Goal: Find specific page/section: Find specific page/section

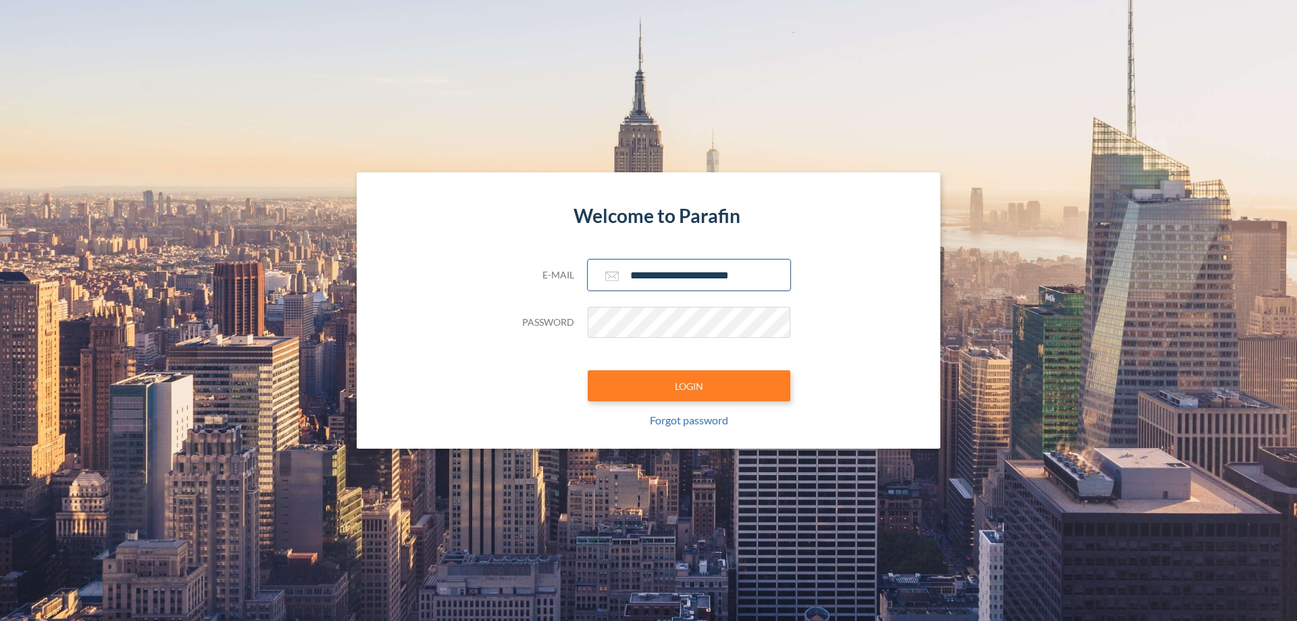
type input "**********"
click at [689, 386] on button "LOGIN" at bounding box center [689, 385] width 203 height 31
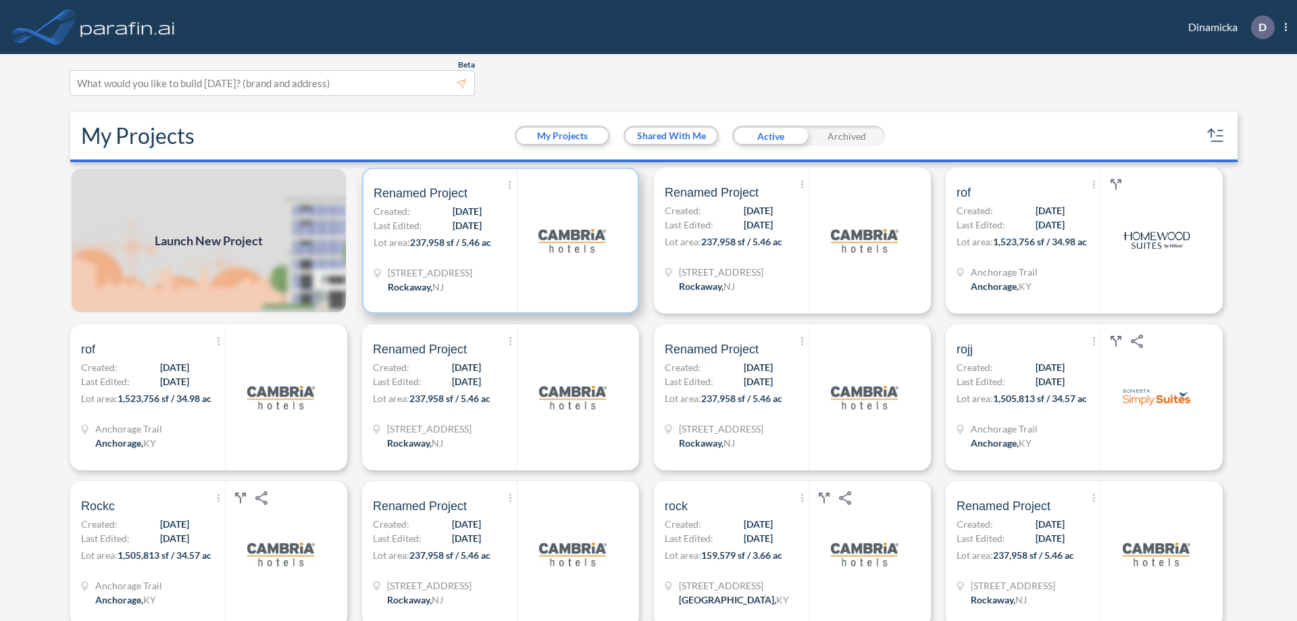
scroll to position [3, 0]
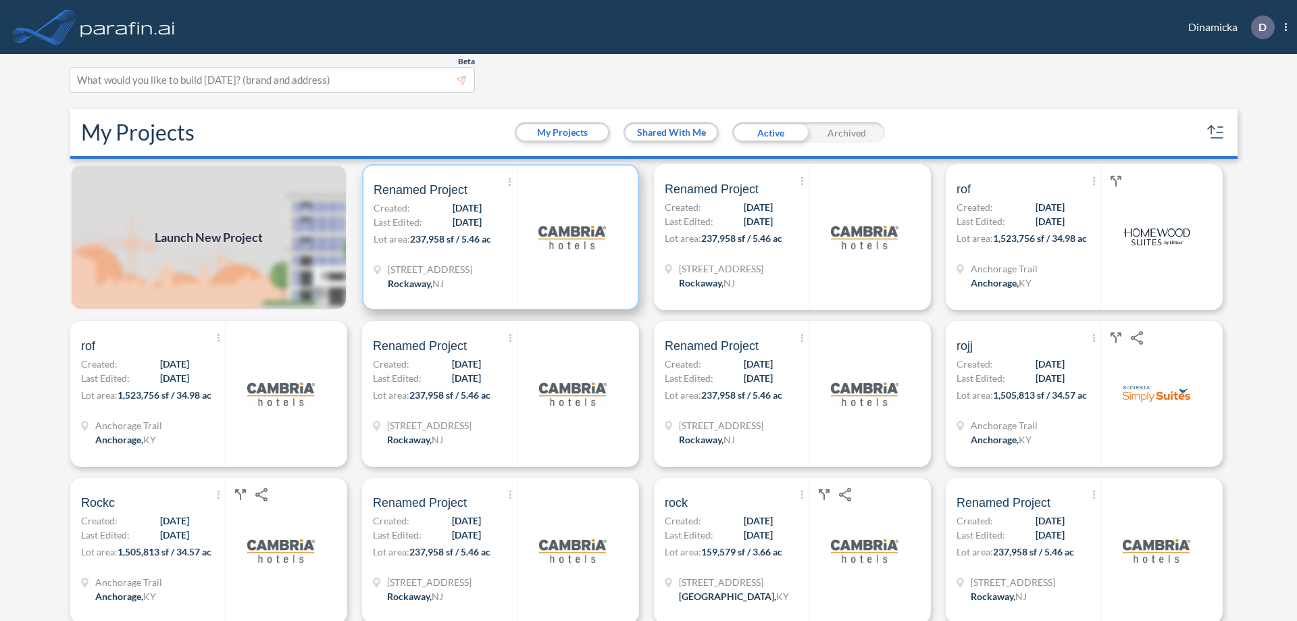
click at [498, 237] on p "Lot area: 237,958 sf / 5.46 ac" at bounding box center [445, 242] width 143 height 20
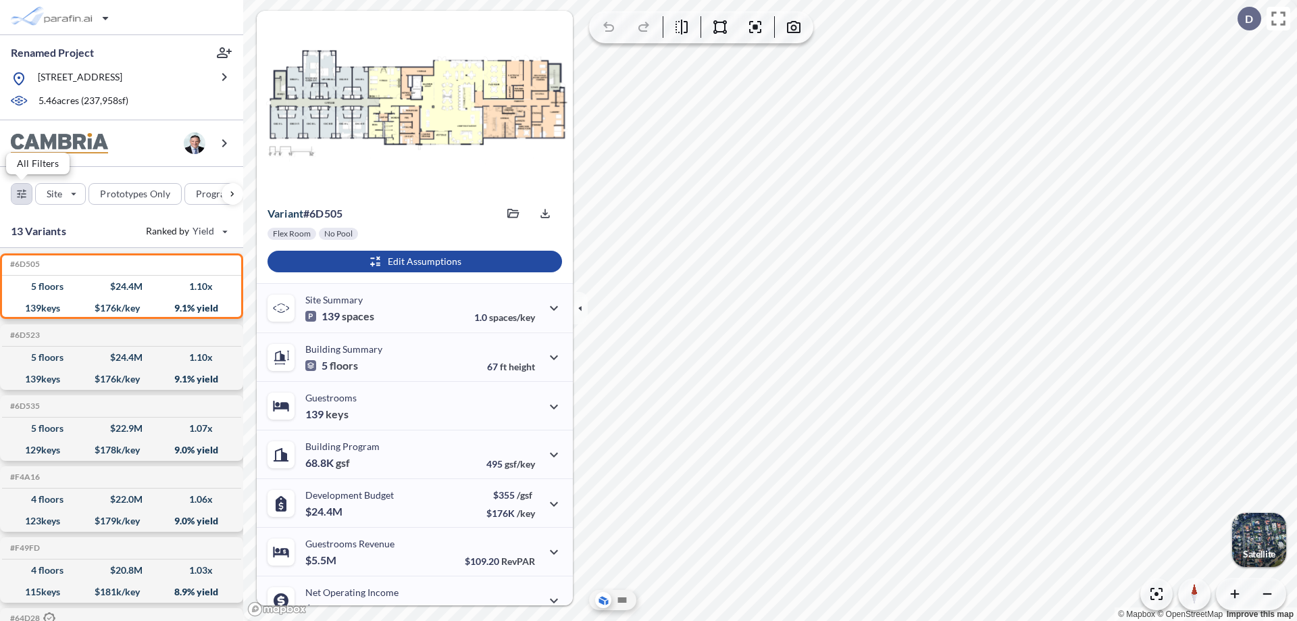
click at [22, 193] on div "button" at bounding box center [21, 194] width 20 height 20
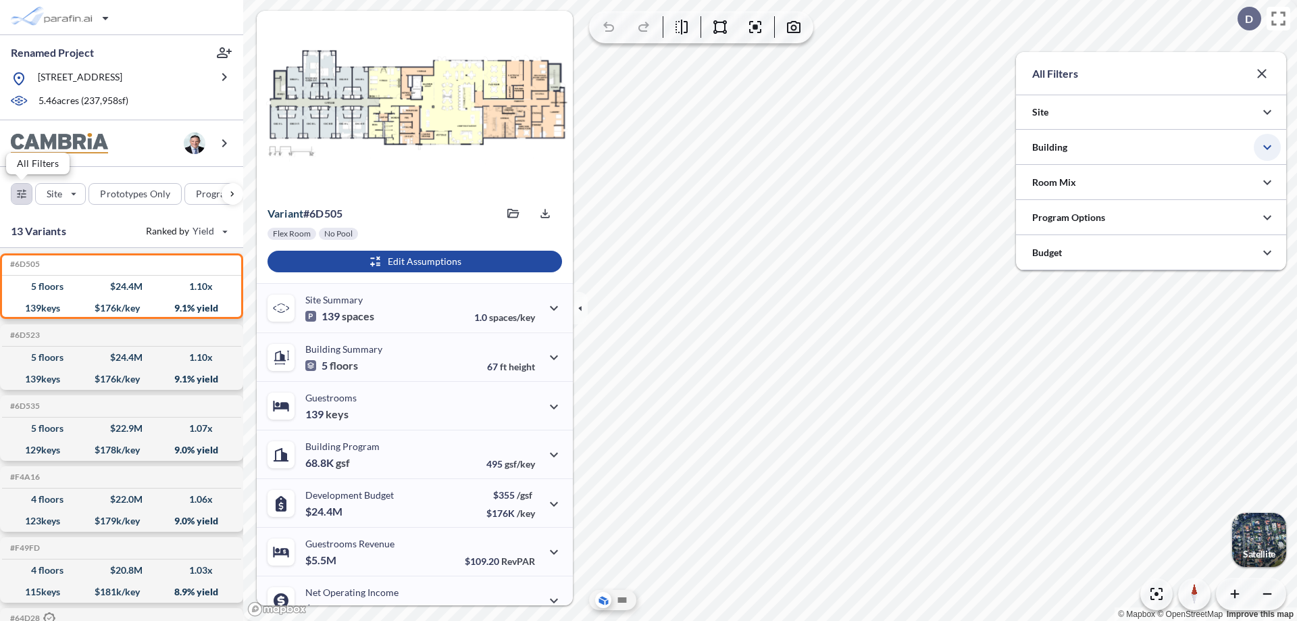
scroll to position [675768, 675498]
click at [1268, 147] on icon "button" at bounding box center [1268, 147] width 16 height 16
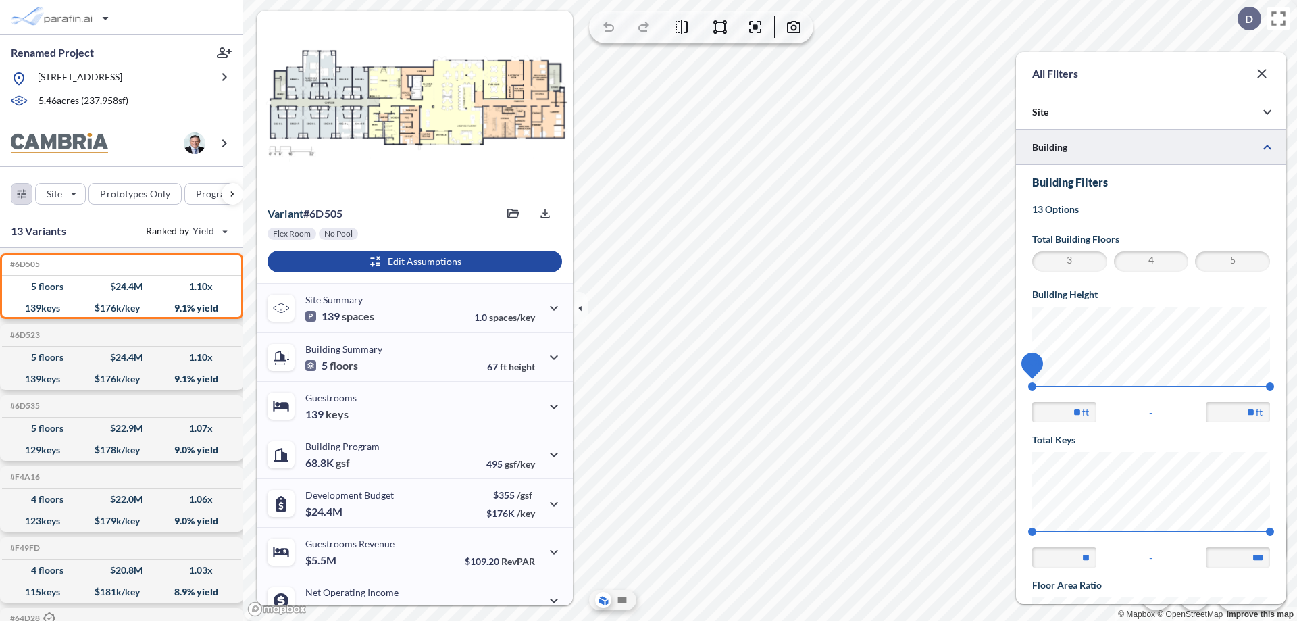
scroll to position [235, 0]
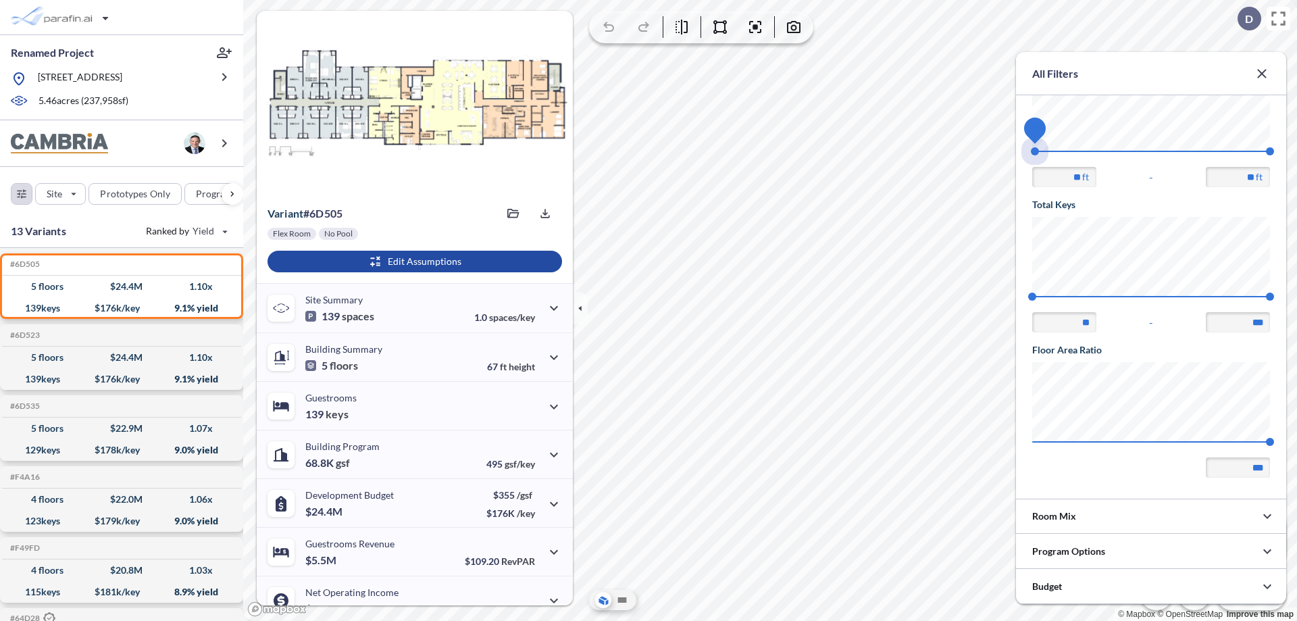
drag, startPoint x: 1033, startPoint y: 151, endPoint x: 1270, endPoint y: 151, distance: 237.9
click at [1270, 151] on span "45 67.56" at bounding box center [1152, 156] width 238 height 10
type input "**"
